Goal: Information Seeking & Learning: Learn about a topic

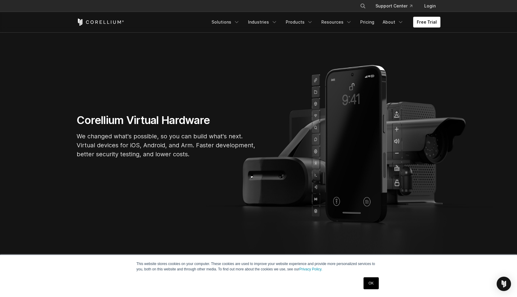
scroll to position [42, 0]
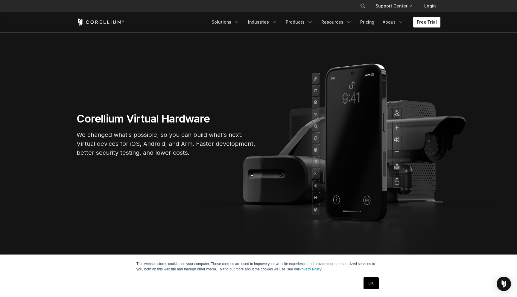
click at [373, 282] on link "OK" at bounding box center [370, 283] width 15 height 12
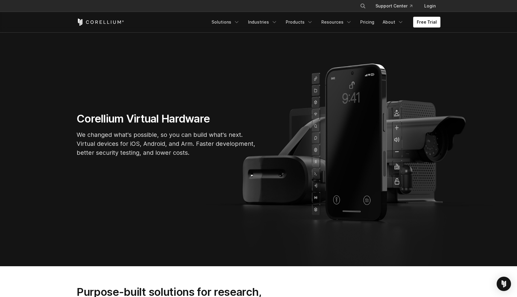
scroll to position [47, 0]
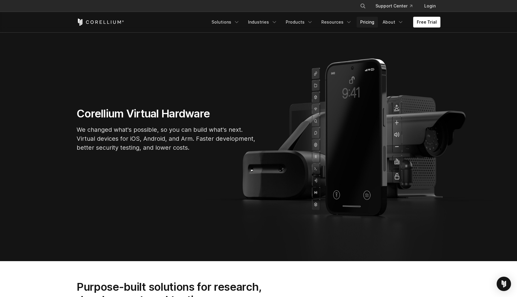
click at [367, 20] on link "Pricing" at bounding box center [366, 22] width 21 height 11
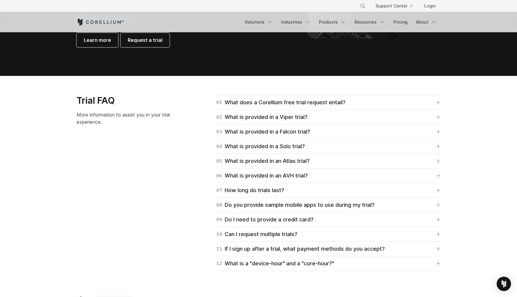
scroll to position [809, 0]
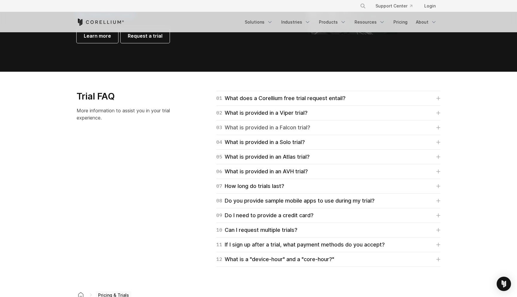
click at [283, 130] on div "03 What is provided in a Falcon trial?" at bounding box center [263, 127] width 94 height 8
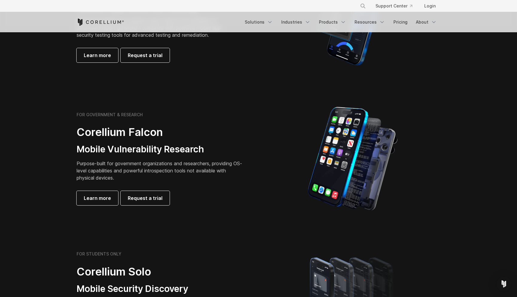
scroll to position [234, 0]
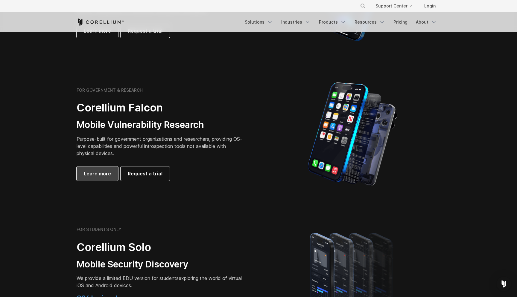
click at [108, 179] on link "Learn more" at bounding box center [98, 174] width 42 height 14
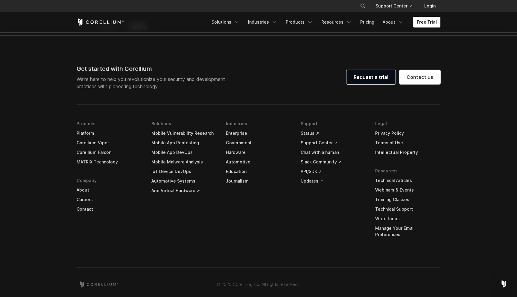
scroll to position [1839, 0]
click at [239, 182] on link "Journalism" at bounding box center [258, 182] width 65 height 10
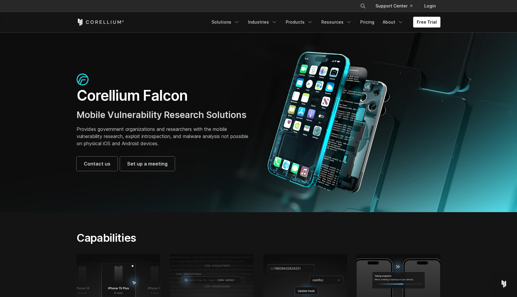
scroll to position [0, 0]
click at [350, 22] on polyline "Navigation Menu" at bounding box center [348, 22] width 3 height 1
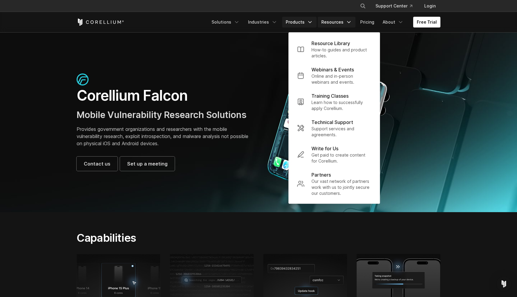
click at [313, 20] on icon "Navigation Menu" at bounding box center [310, 22] width 6 height 6
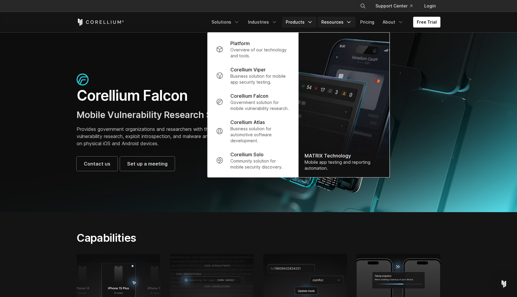
click at [350, 21] on icon "Navigation Menu" at bounding box center [349, 22] width 6 height 6
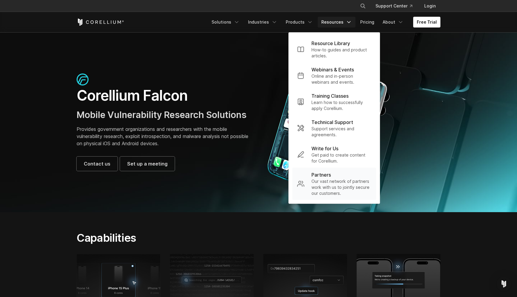
click at [335, 187] on p "Our vast network of partners work with us to jointly secure our customers." at bounding box center [341, 188] width 60 height 18
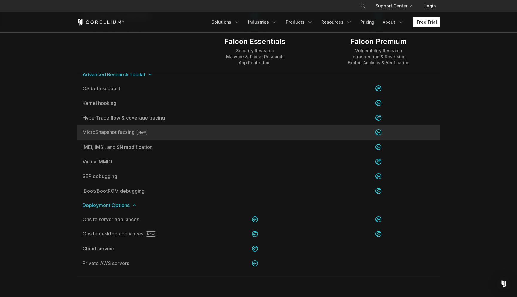
scroll to position [1207, 0]
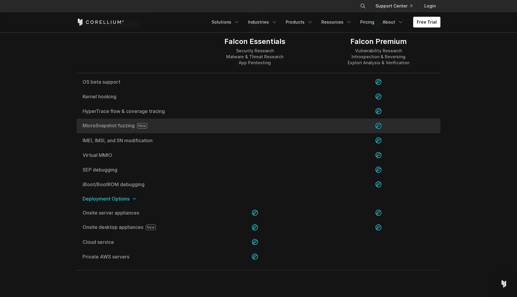
click at [141, 126] on icon at bounding box center [142, 125] width 10 height 5
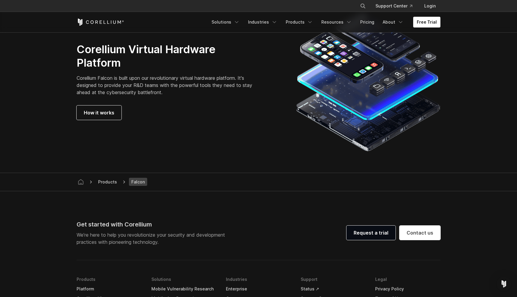
scroll to position [1685, 0]
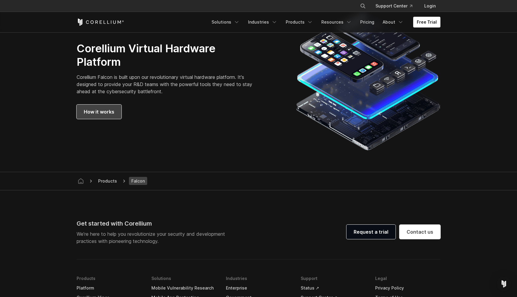
click at [111, 108] on span "How it works" at bounding box center [99, 111] width 30 height 7
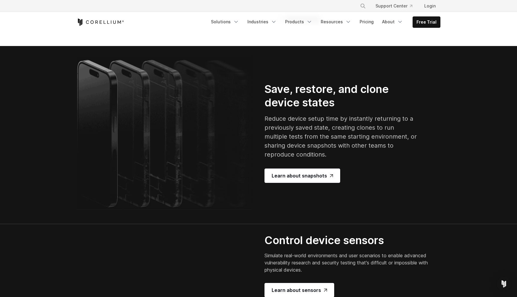
scroll to position [1099, 0]
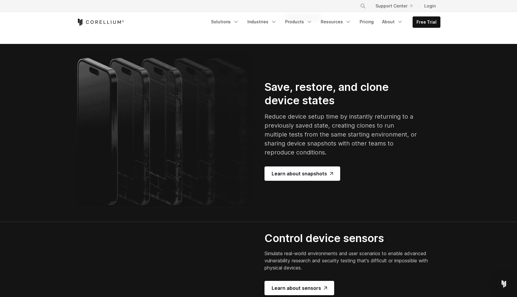
click at [298, 7] on div "10 HyperTrace" at bounding box center [298, 3] width 38 height 8
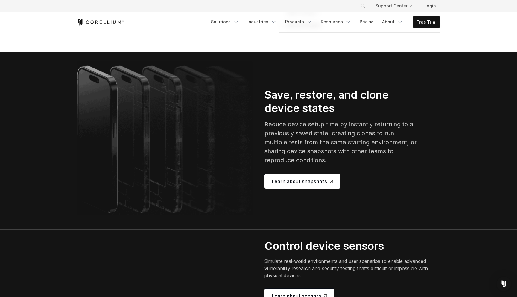
scroll to position [1130, 0]
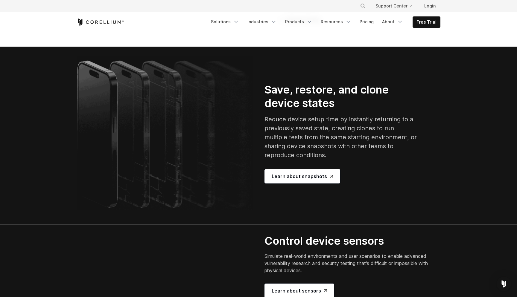
click at [309, 24] on div "11 Kernel Hooks" at bounding box center [300, 20] width 42 height 8
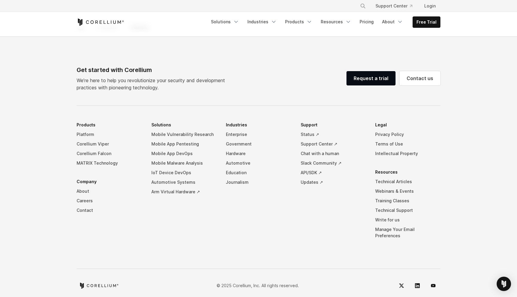
scroll to position [2687, 0]
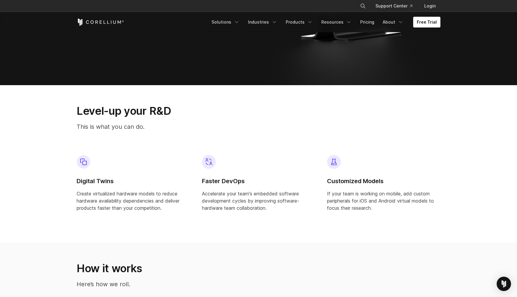
scroll to position [257, 0]
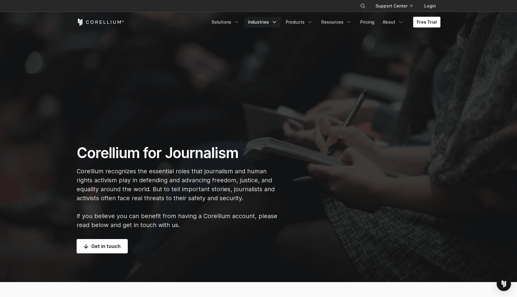
click at [276, 22] on link "Industries" at bounding box center [262, 22] width 36 height 11
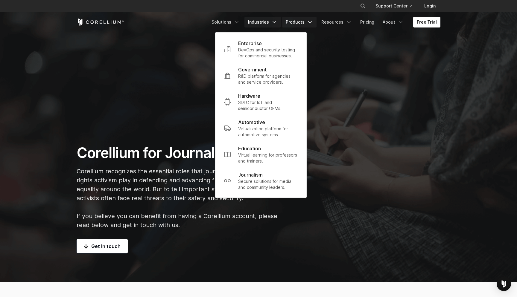
click at [309, 22] on link "Products" at bounding box center [299, 22] width 34 height 11
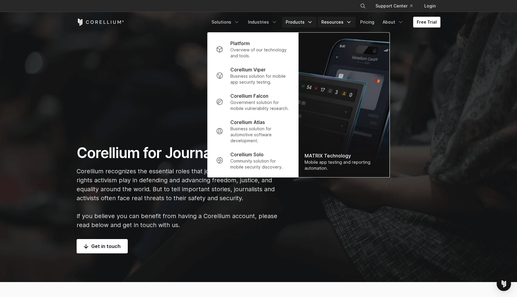
click at [352, 22] on icon "Navigation Menu" at bounding box center [349, 22] width 6 height 6
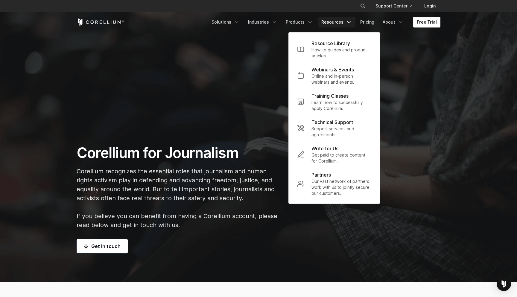
click at [243, 62] on section "Corellium for Journalism Corellium recognizes the essential roles that journali…" at bounding box center [258, 141] width 517 height 282
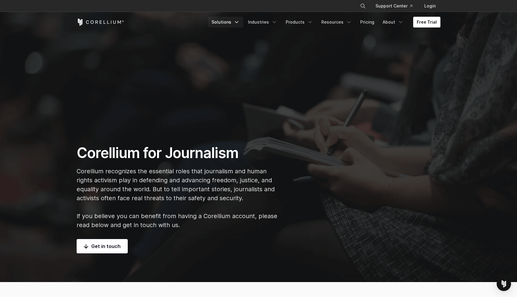
click at [240, 20] on icon "Navigation Menu" at bounding box center [237, 22] width 6 height 6
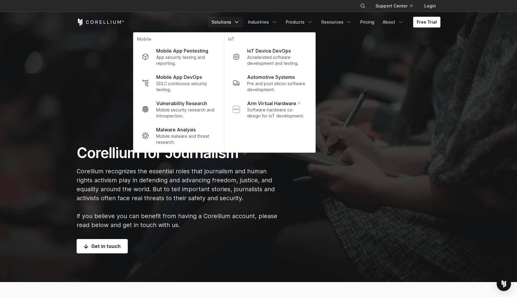
click at [83, 60] on section "Corellium for Journalism Corellium recognizes the essential roles that journali…" at bounding box center [258, 141] width 517 height 282
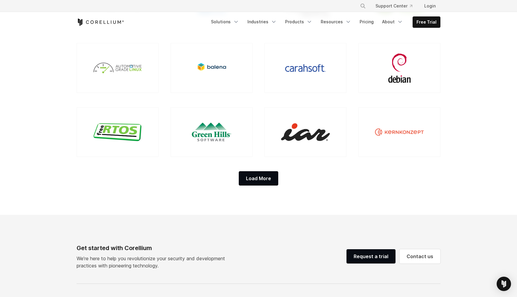
scroll to position [545, 0]
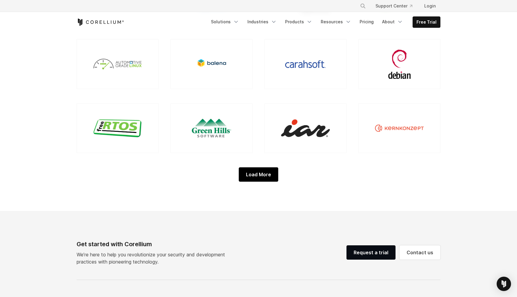
click at [268, 175] on div "Load More" at bounding box center [258, 174] width 39 height 14
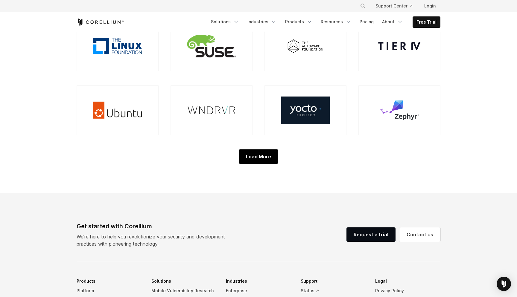
scroll to position [694, 0]
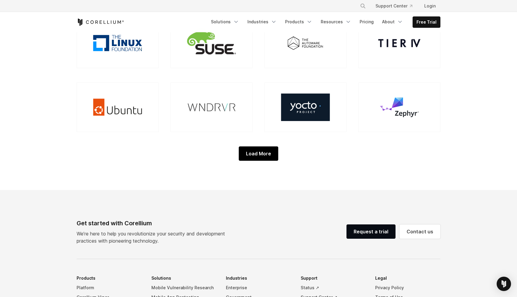
click at [262, 150] on div "Load More" at bounding box center [258, 154] width 39 height 14
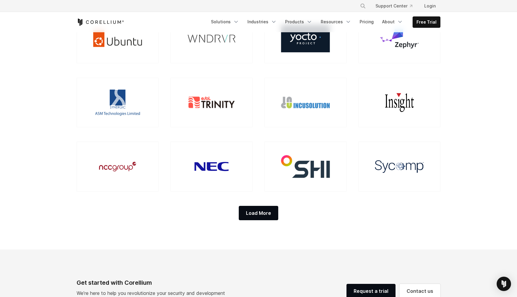
scroll to position [765, 0]
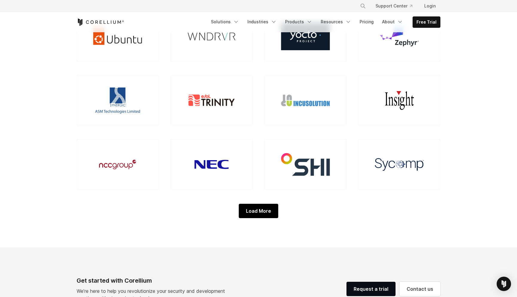
click at [261, 210] on div "Load More" at bounding box center [258, 211] width 39 height 14
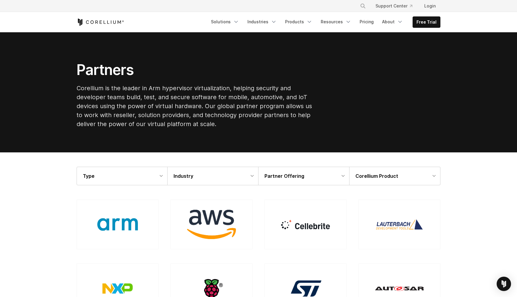
scroll to position [0, 0]
click at [399, 25] on link "About" at bounding box center [392, 21] width 28 height 11
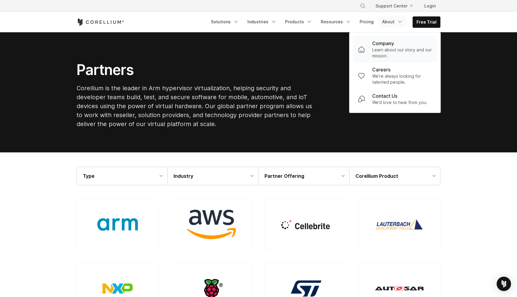
click at [388, 45] on p "Company" at bounding box center [383, 43] width 22 height 7
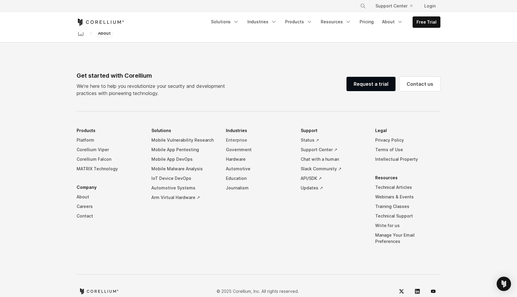
scroll to position [987, 0]
click at [266, 23] on link "Industries" at bounding box center [262, 21] width 36 height 11
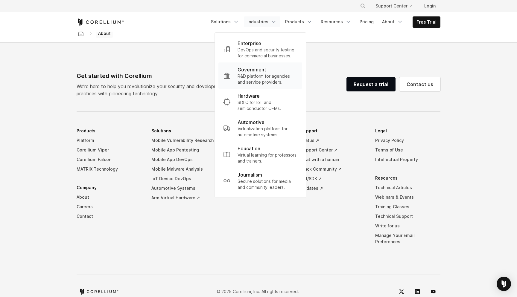
click at [260, 76] on p "R&D platform for agencies and service providers." at bounding box center [267, 79] width 60 height 12
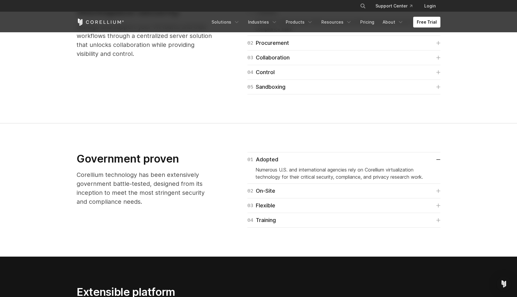
scroll to position [851, 0]
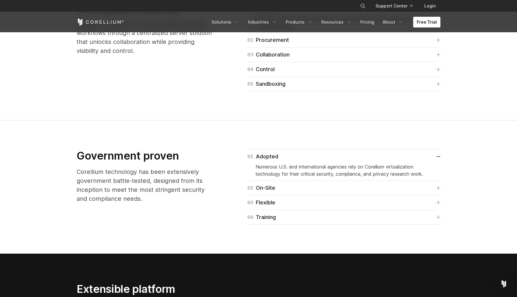
click at [318, 90] on div "05 Sandboxing Sandbox with network isolated virtual hardware for safer threat a…" at bounding box center [343, 84] width 193 height 15
click at [313, 85] on link "05 Sandboxing" at bounding box center [343, 84] width 193 height 8
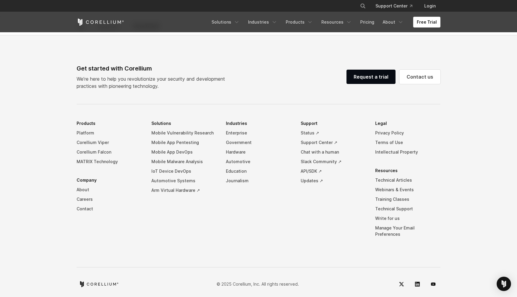
scroll to position [1738, 0]
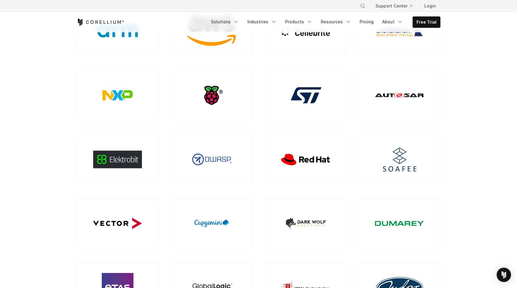
scroll to position [199, 0]
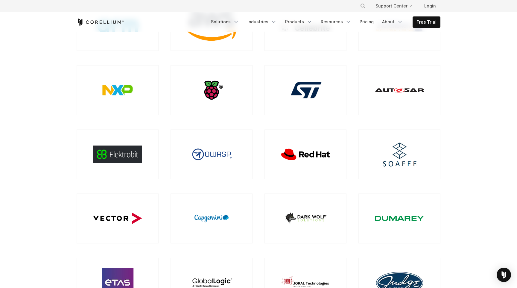
click at [118, 89] on img at bounding box center [117, 91] width 49 height 28
